Goal: Understand process/instructions: Learn how to perform a task or action

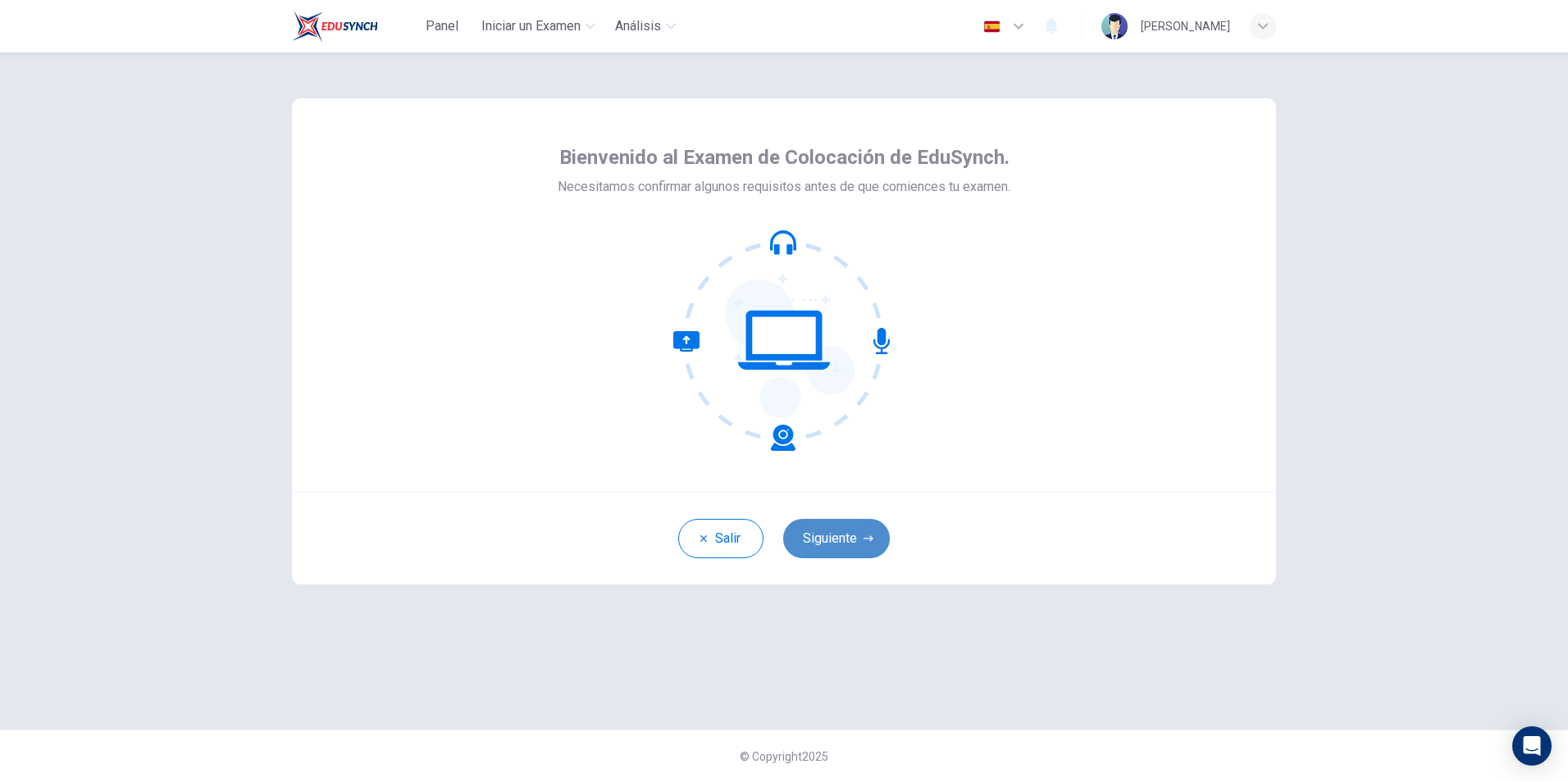
click at [860, 544] on button "Siguiente" at bounding box center [836, 539] width 106 height 39
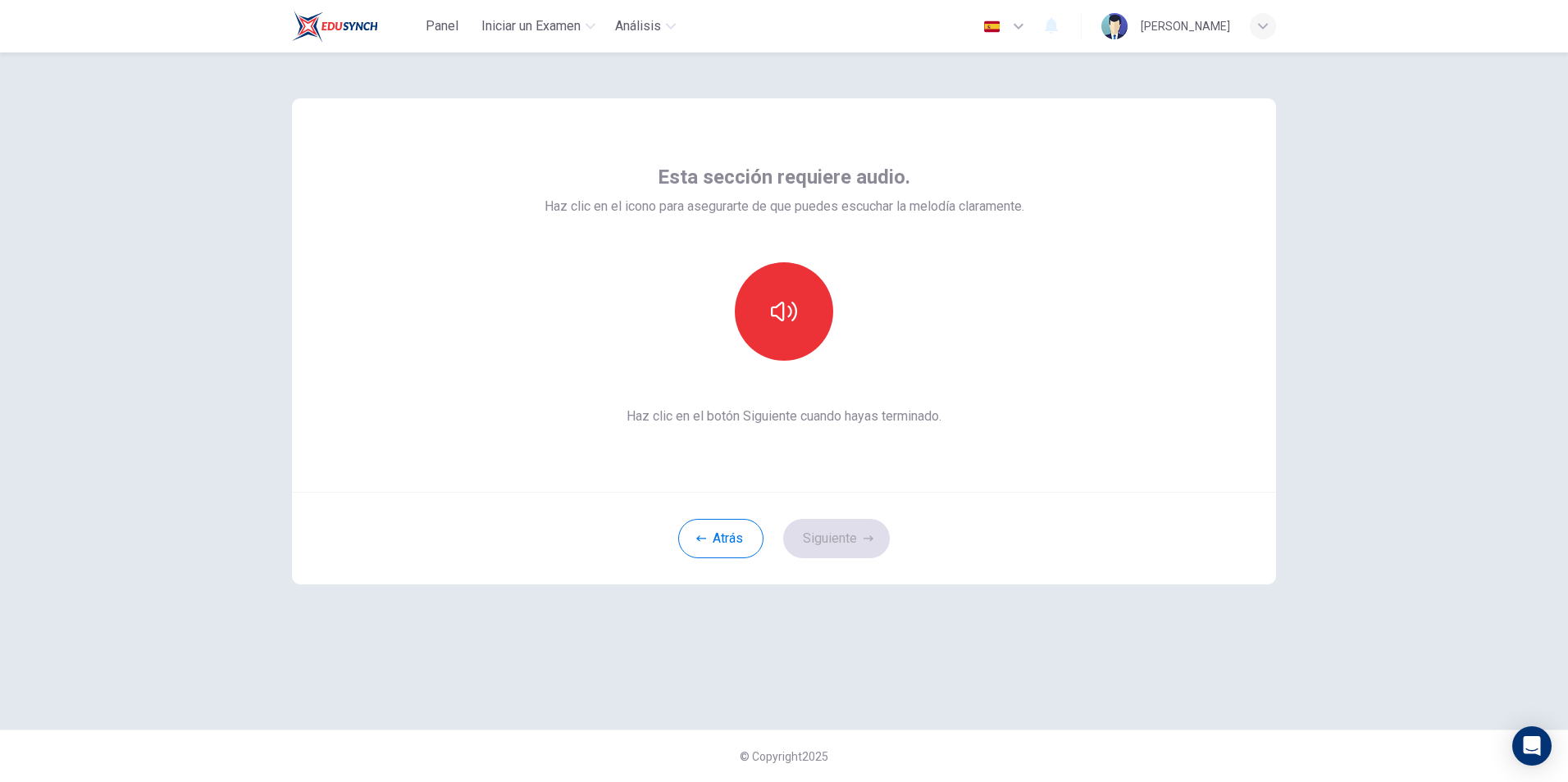
drag, startPoint x: 822, startPoint y: 562, endPoint x: 828, endPoint y: 539, distance: 23.8
click at [824, 549] on div "Atrás Siguiente" at bounding box center [784, 538] width 984 height 93
click at [828, 539] on div "Atrás Siguiente" at bounding box center [784, 538] width 984 height 93
click at [786, 296] on button "button" at bounding box center [784, 311] width 99 height 99
click at [853, 539] on button "Siguiente" at bounding box center [836, 539] width 106 height 39
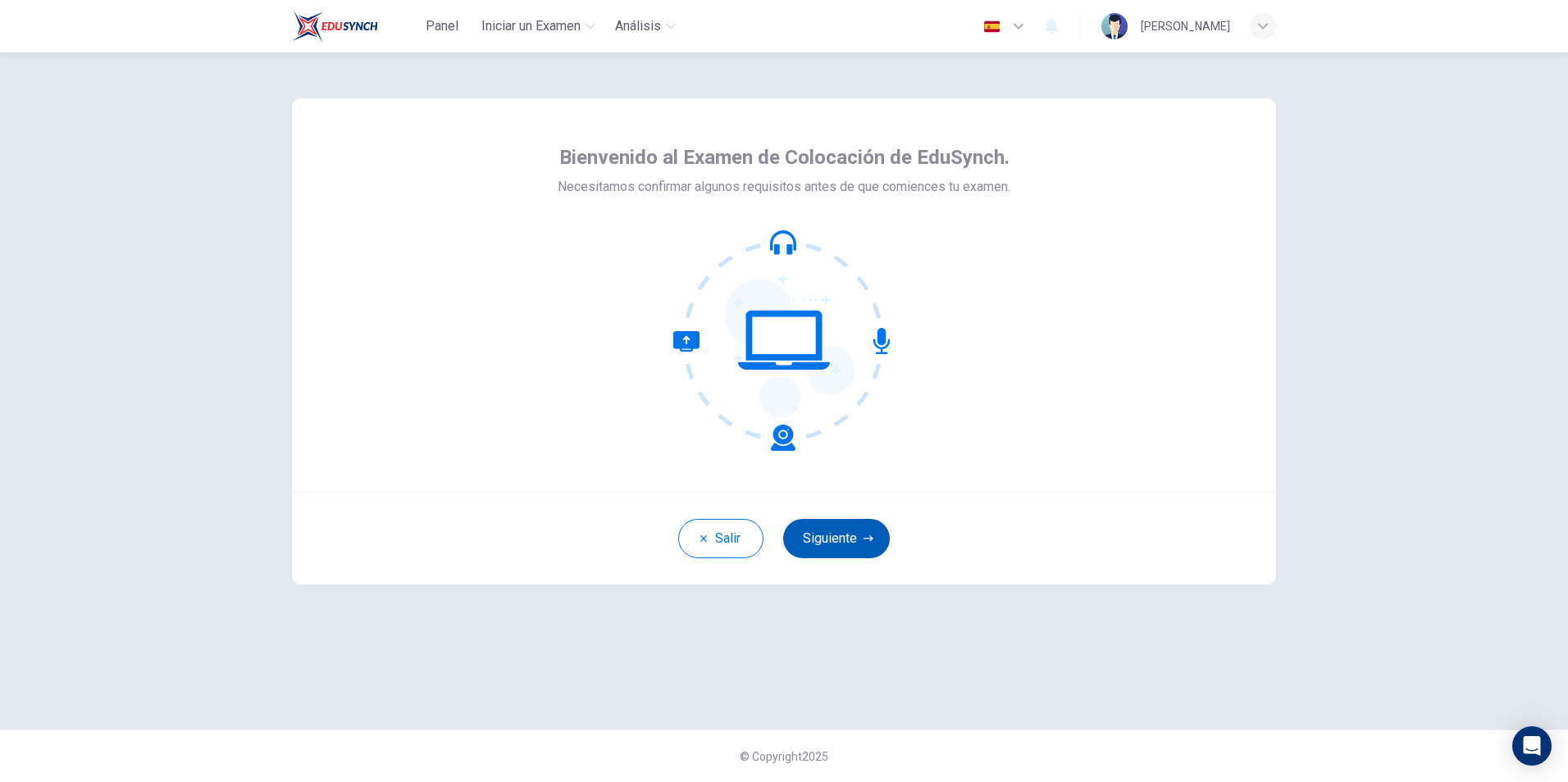
click at [865, 532] on button "Siguiente" at bounding box center [836, 539] width 106 height 39
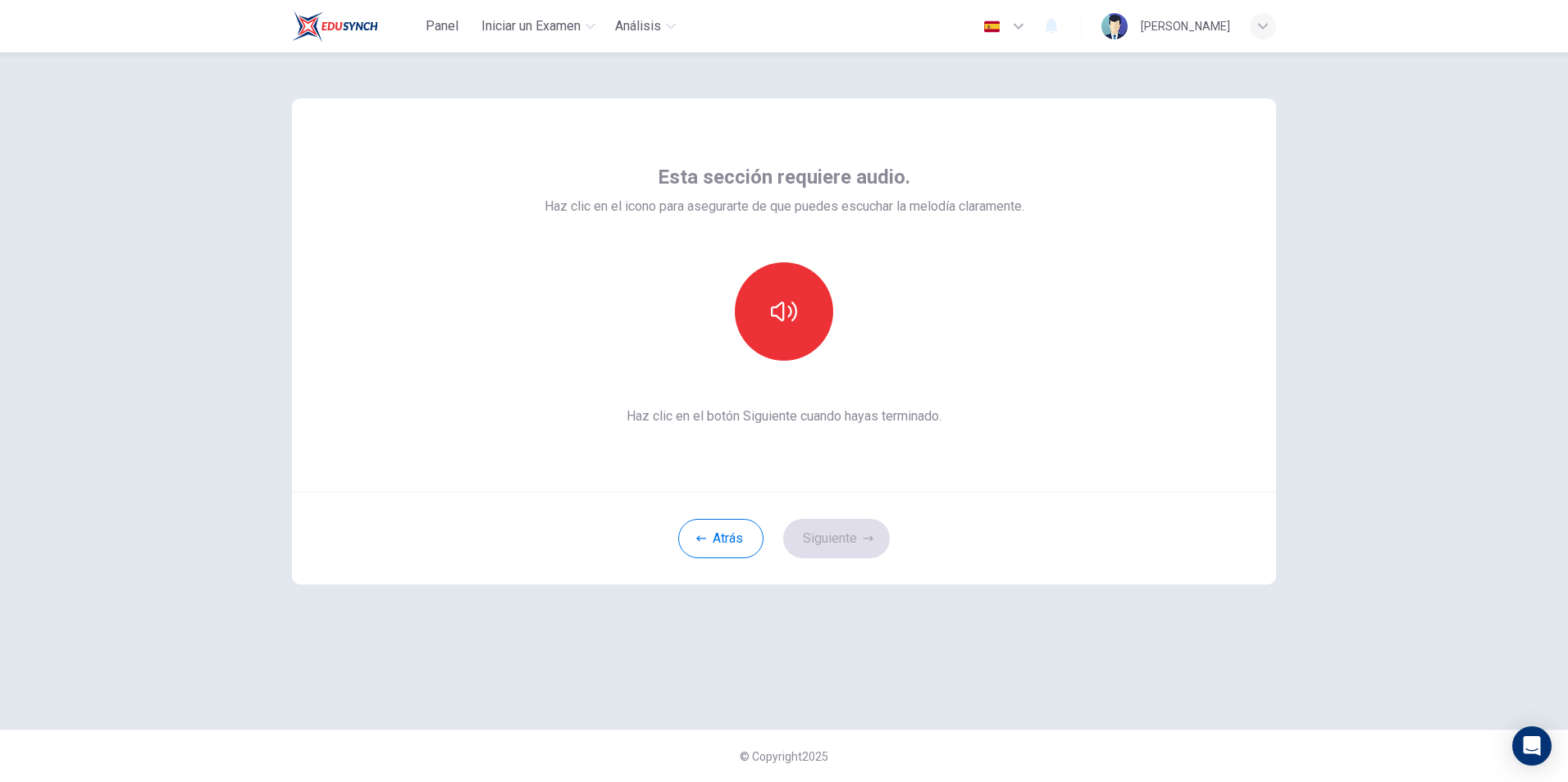
click at [840, 530] on div "Atrás Siguiente" at bounding box center [784, 538] width 984 height 93
click at [840, 531] on div "Atrás Siguiente" at bounding box center [784, 538] width 984 height 93
drag, startPoint x: 840, startPoint y: 531, endPoint x: 1105, endPoint y: 557, distance: 266.3
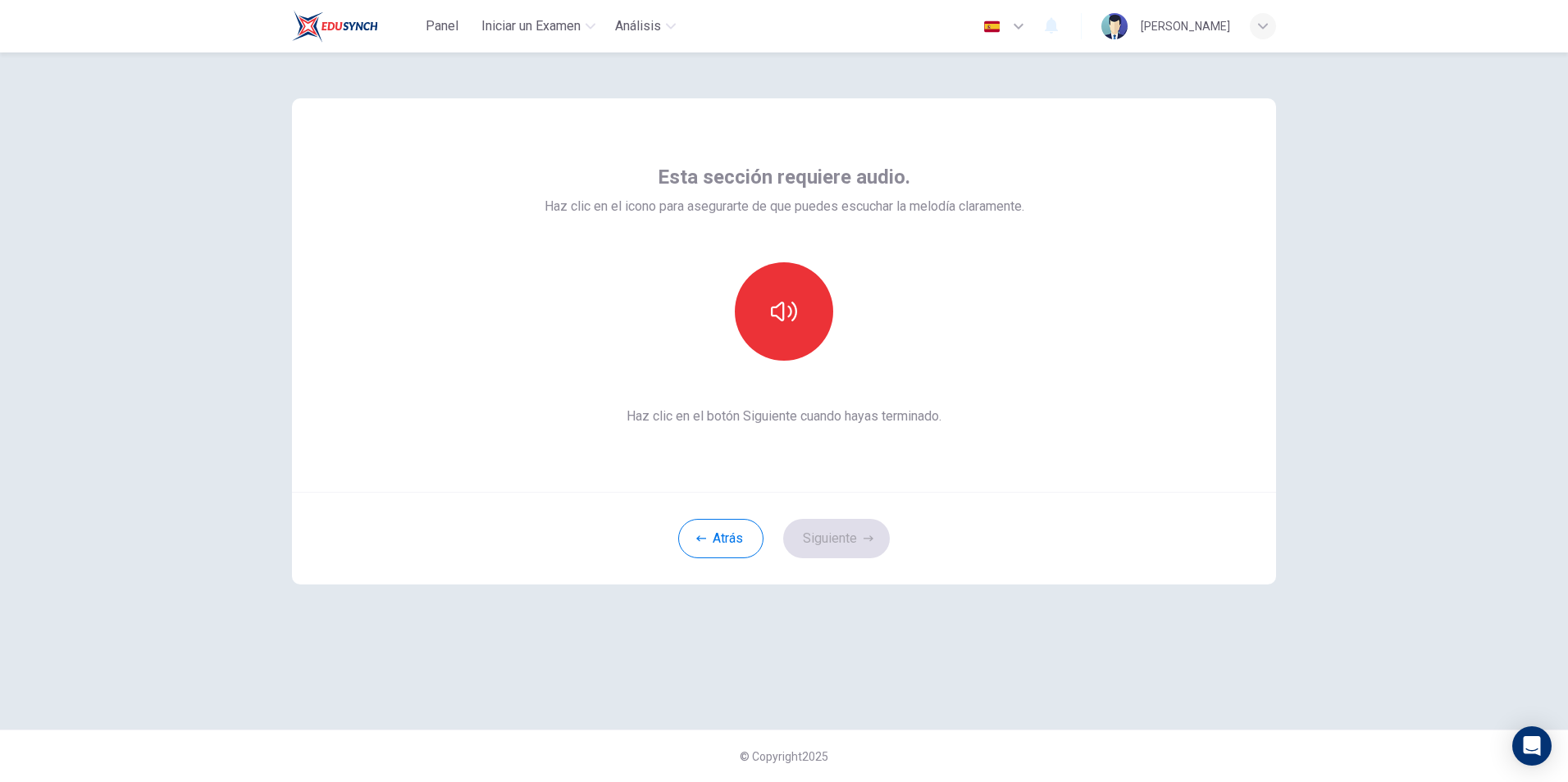
click at [1110, 548] on div "Atrás Siguiente" at bounding box center [784, 538] width 984 height 93
click at [756, 292] on button "button" at bounding box center [784, 311] width 99 height 99
click at [775, 301] on icon "button" at bounding box center [783, 310] width 26 height 26
click at [860, 554] on button "Siguiente" at bounding box center [836, 539] width 106 height 39
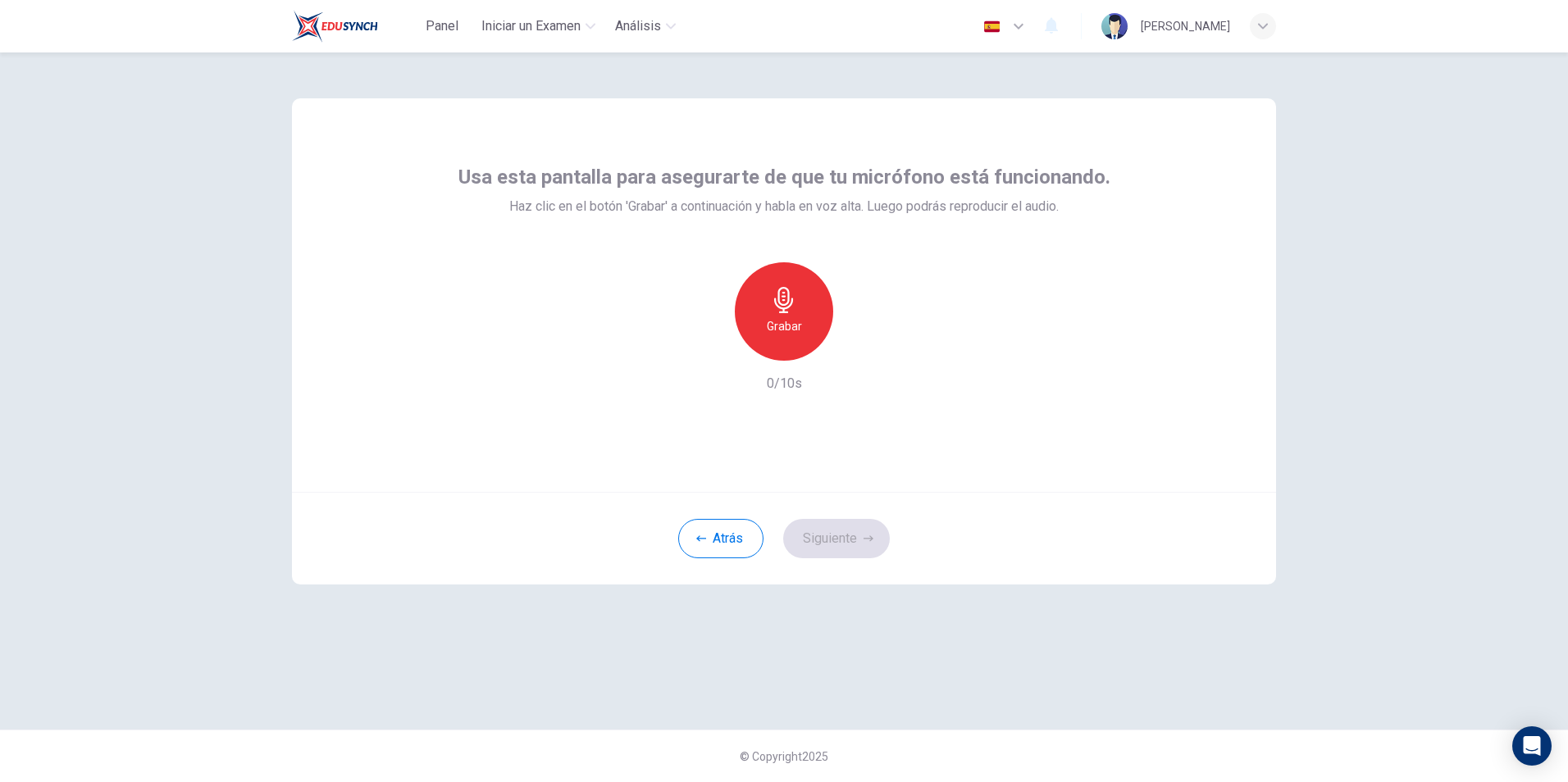
click at [778, 298] on icon "button" at bounding box center [783, 299] width 26 height 26
click at [865, 536] on icon "button" at bounding box center [868, 539] width 10 height 10
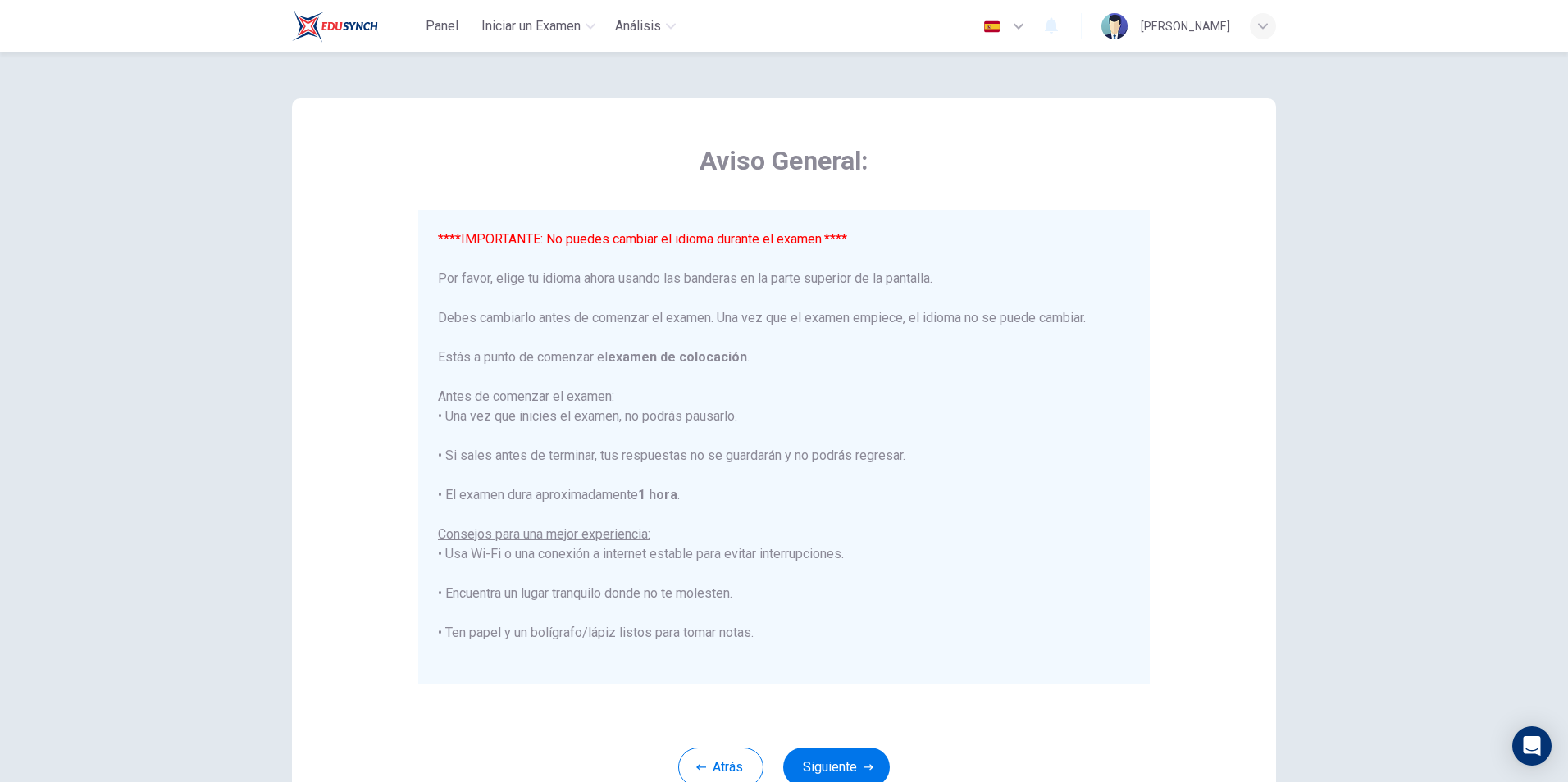
click at [1026, 28] on icon "button" at bounding box center [1018, 26] width 20 height 20
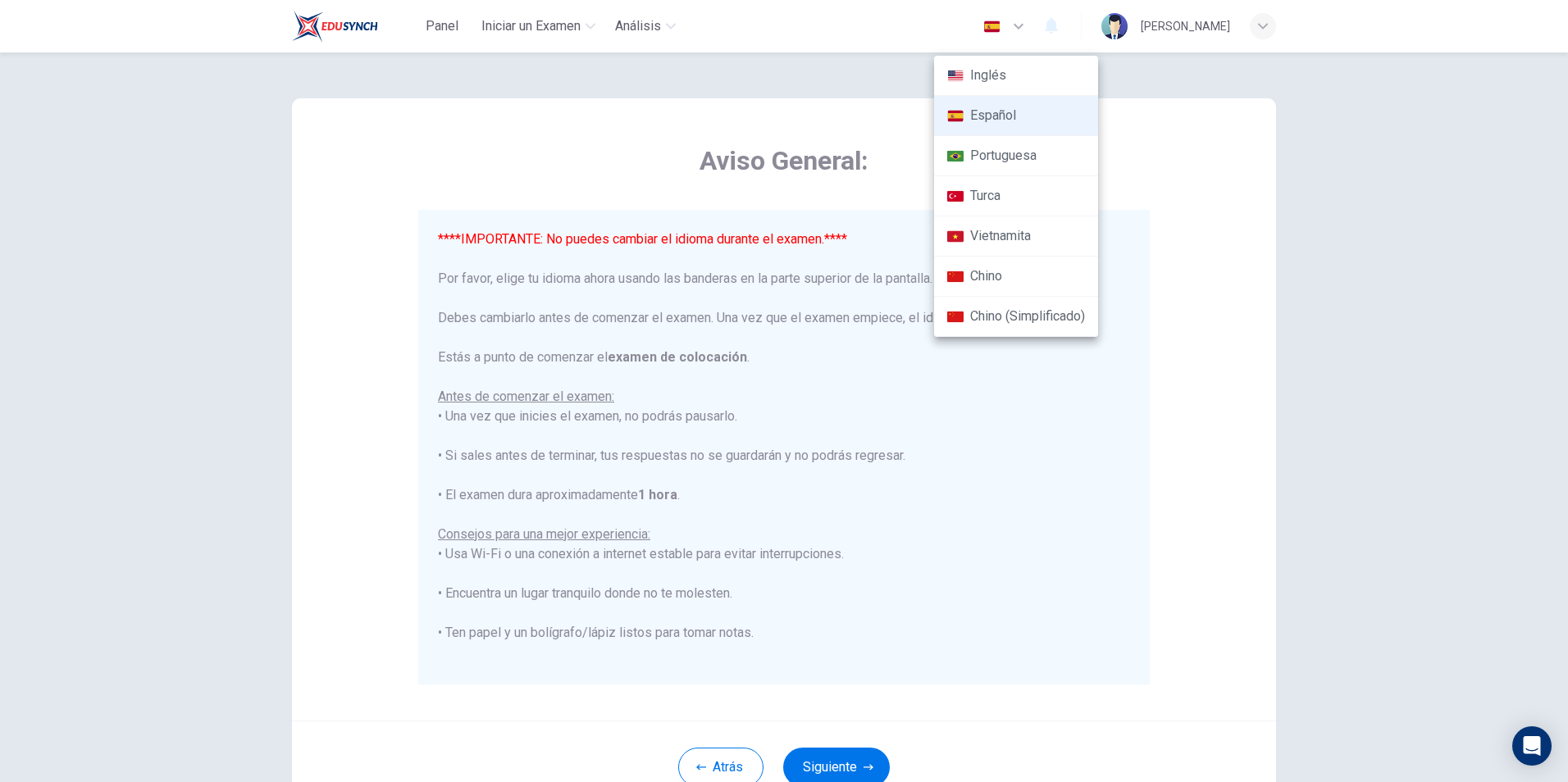
click at [1006, 115] on li "Español" at bounding box center [1016, 116] width 164 height 40
